Goal: Transaction & Acquisition: Purchase product/service

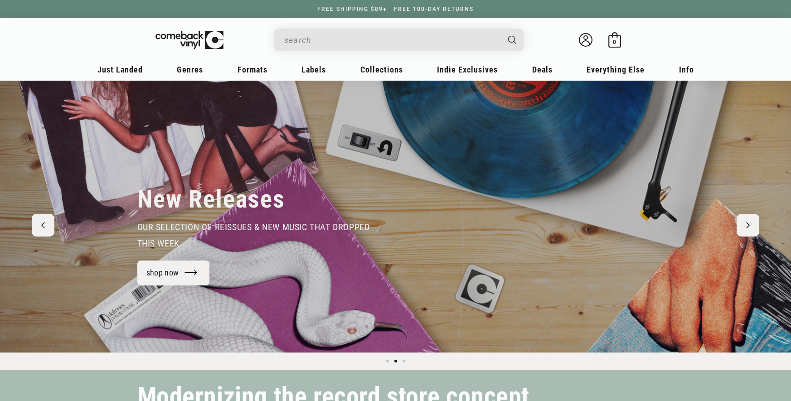
scroll to position [0, 791]
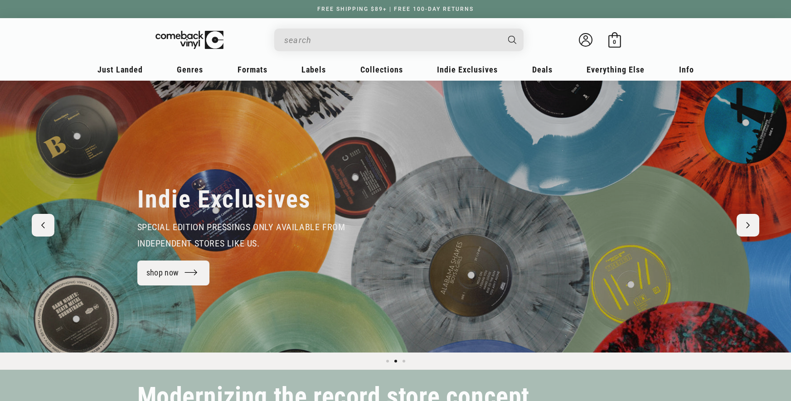
click at [339, 42] on input "When autocomplete results are available use up and down arrows to review and en…" at bounding box center [391, 40] width 215 height 19
paste input "0602577842856"
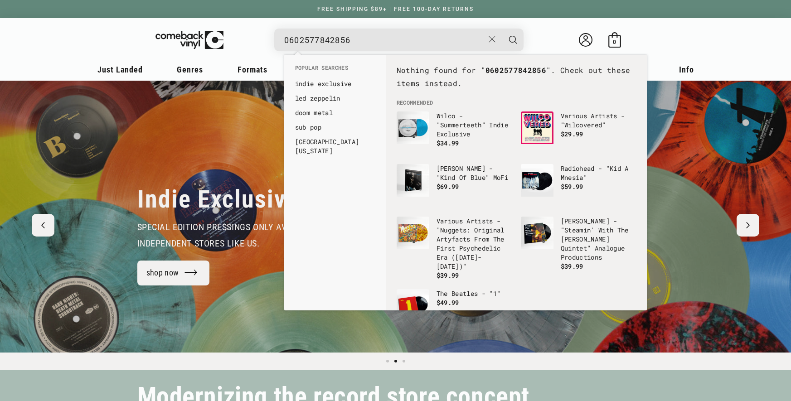
click at [290, 39] on input "0602577842856" at bounding box center [384, 40] width 200 height 19
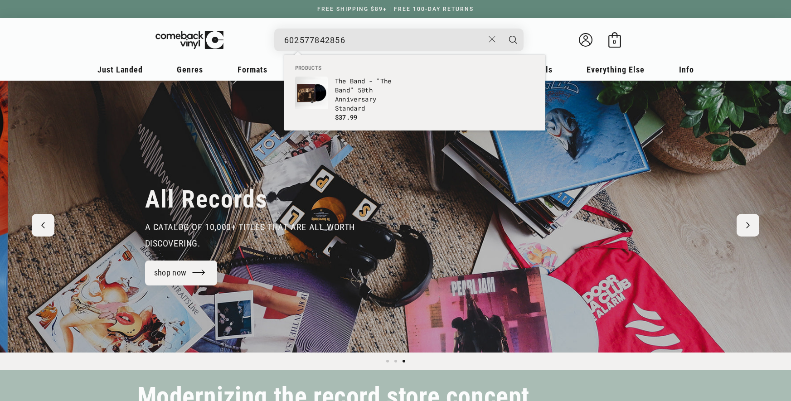
scroll to position [0, 1581]
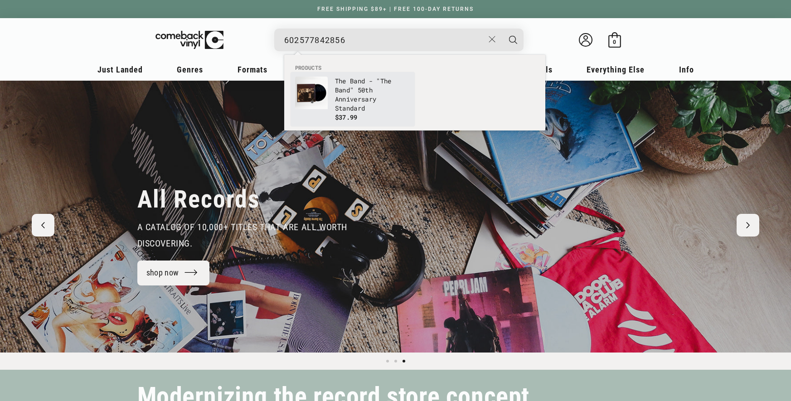
type input "602577842856"
click at [341, 79] on p "The Band - "The Band" 50th Anniversary Standard" at bounding box center [372, 95] width 75 height 36
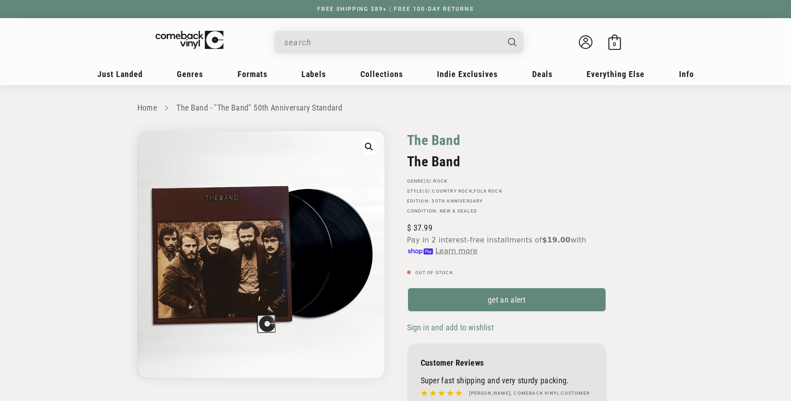
click at [452, 138] on link "The Band" at bounding box center [433, 140] width 53 height 18
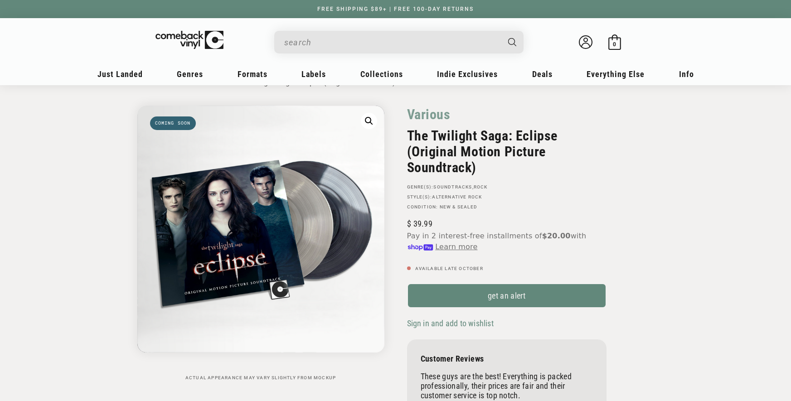
scroll to position [20, 0]
